Goal: Navigation & Orientation: Find specific page/section

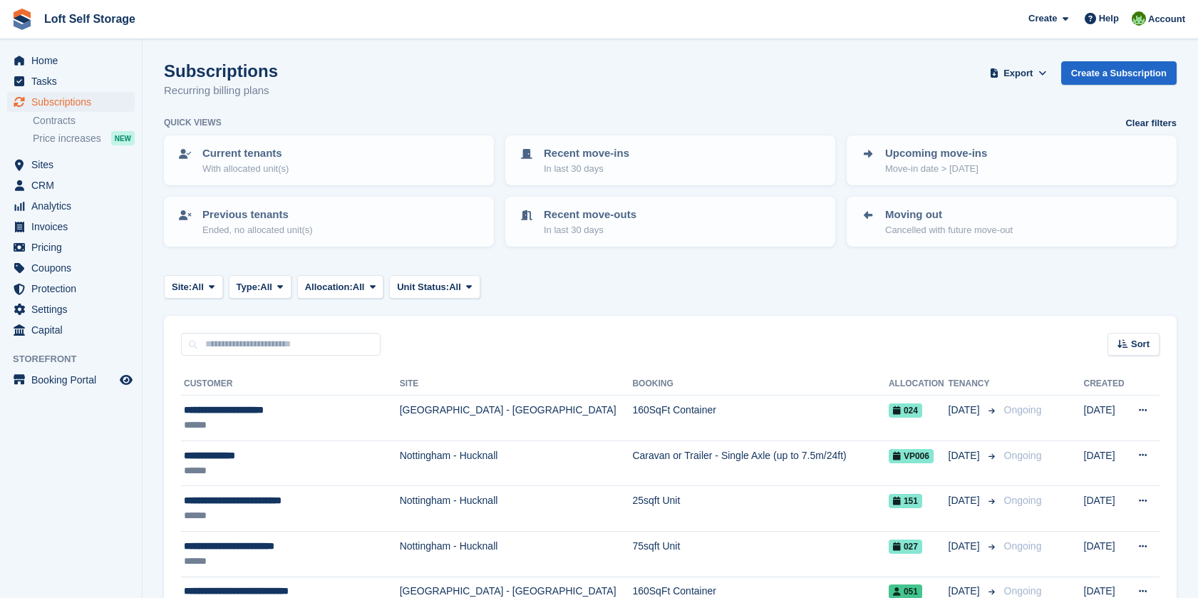
scroll to position [158, 0]
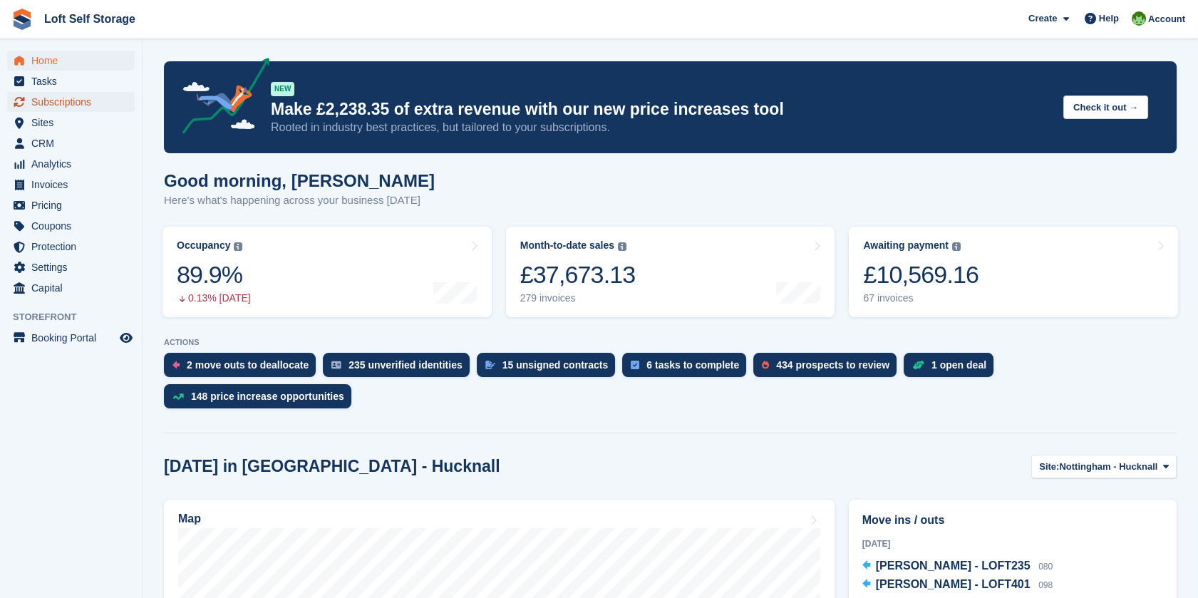
click at [68, 109] on span "Subscriptions" at bounding box center [74, 102] width 86 height 20
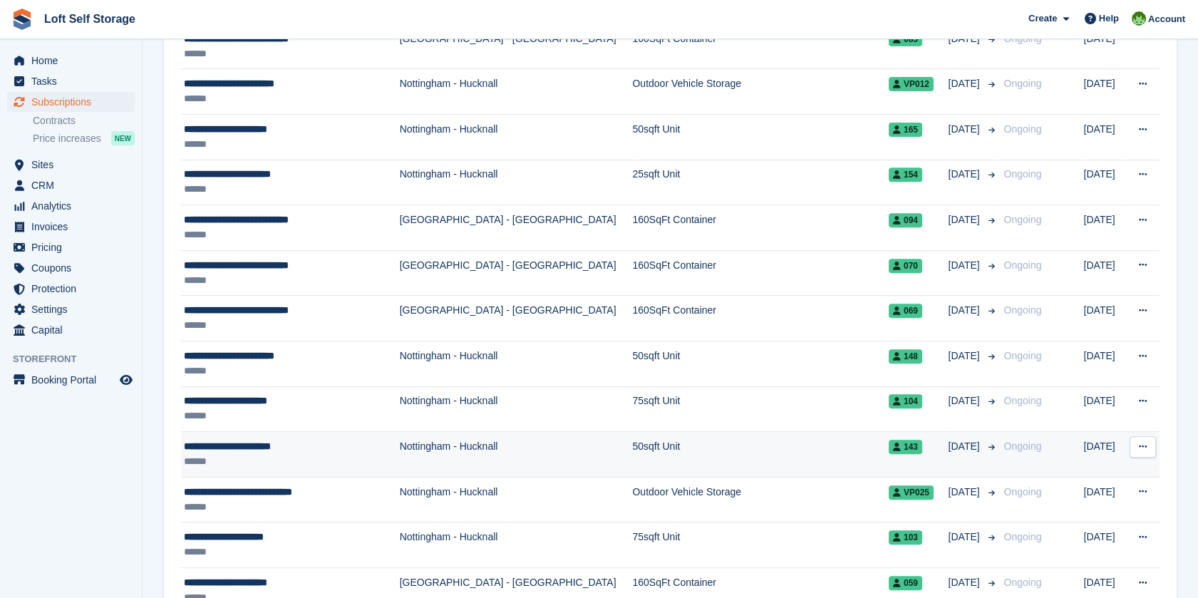
scroll to position [1663, 0]
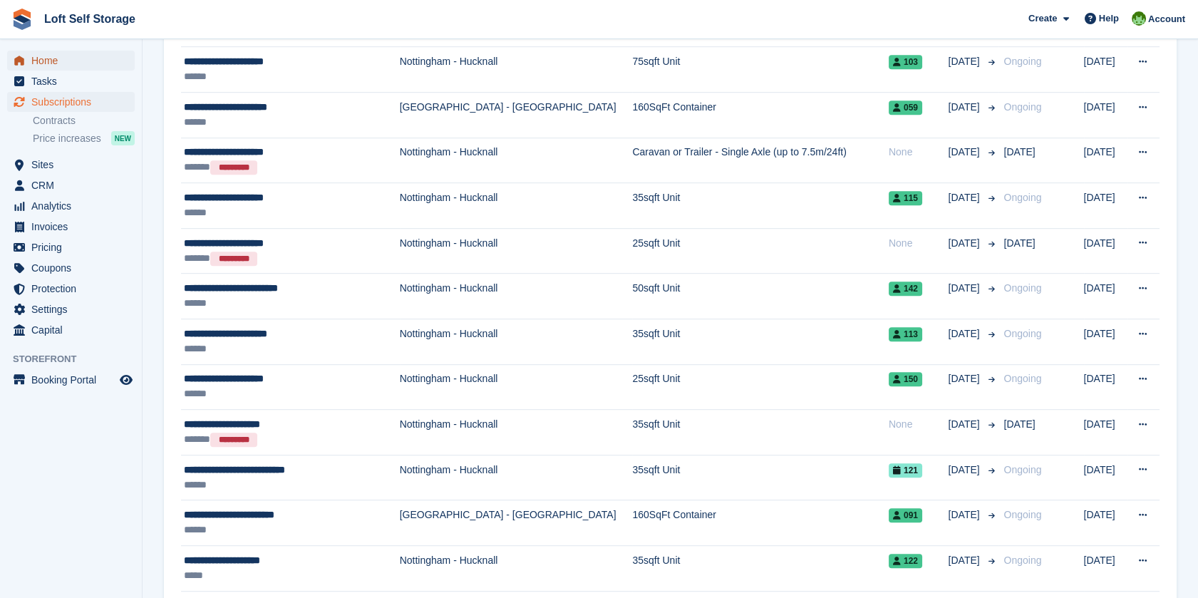
click at [48, 63] on span "Home" at bounding box center [74, 61] width 86 height 20
